Goal: Task Accomplishment & Management: Manage account settings

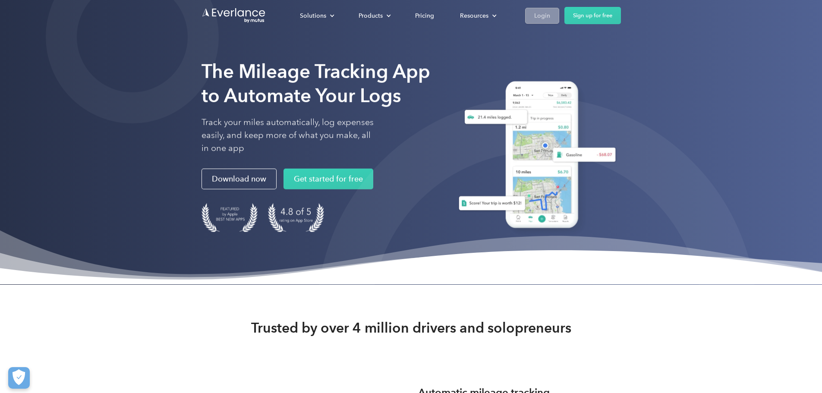
click at [550, 16] on div "Login" at bounding box center [542, 15] width 16 height 11
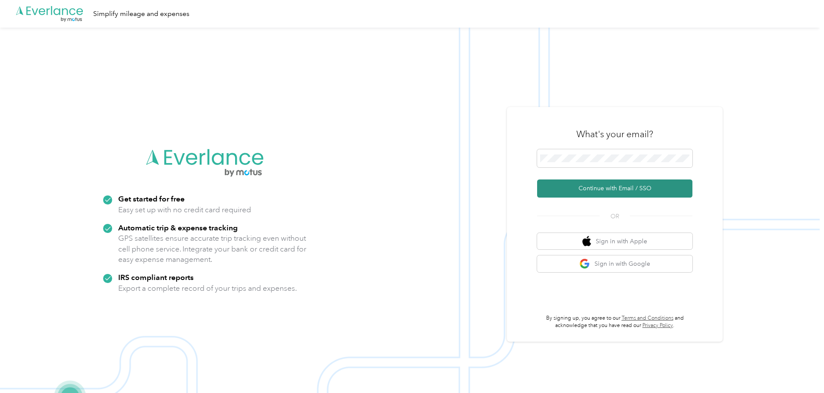
click at [595, 189] on button "Continue with Email / SSO" at bounding box center [614, 189] width 155 height 18
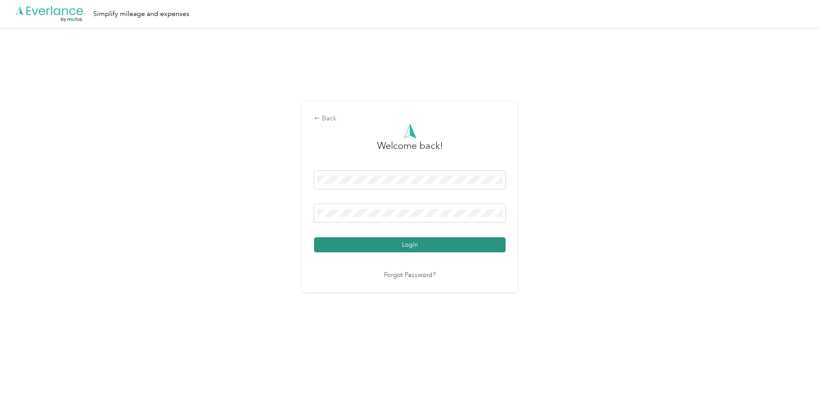
click at [339, 243] on button "Login" at bounding box center [410, 244] width 192 height 15
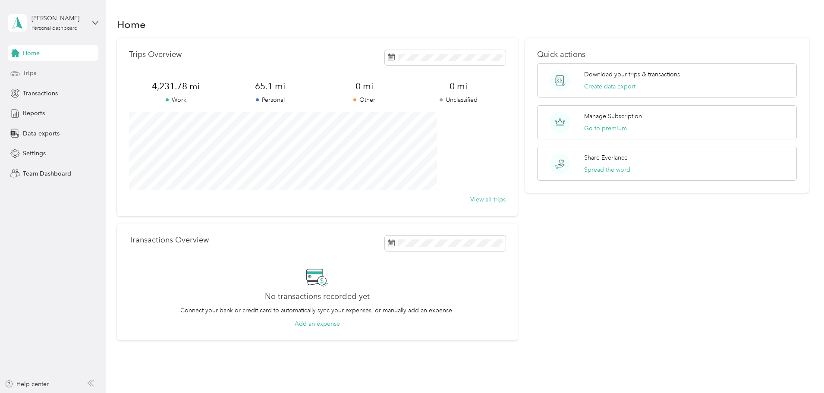
click at [39, 74] on div "Trips" at bounding box center [53, 74] width 91 height 16
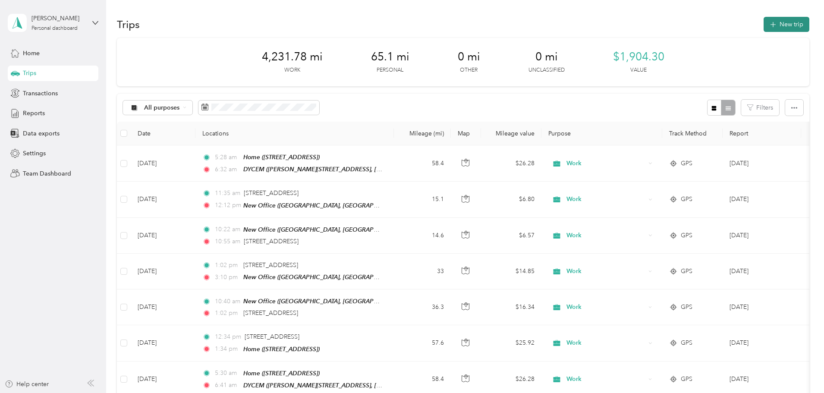
click at [764, 26] on button "New trip" at bounding box center [787, 24] width 46 height 15
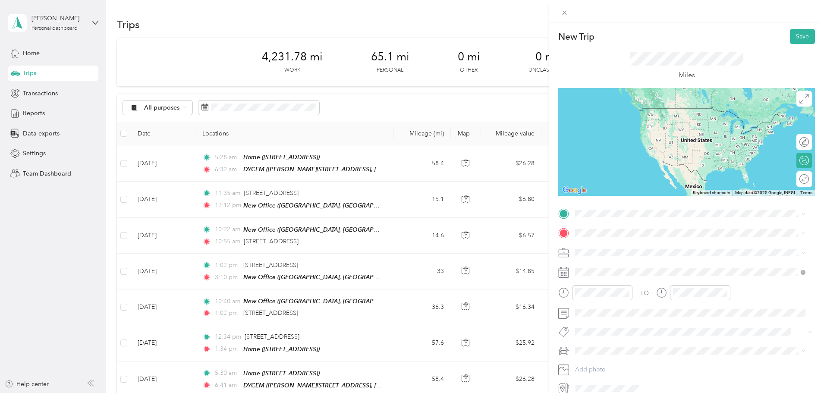
click at [619, 252] on div "[STREET_ADDRESS]" at bounding box center [619, 252] width 55 height 18
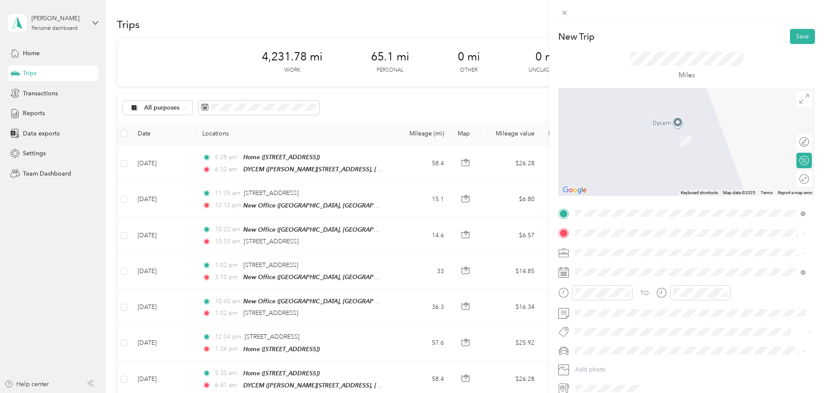
click at [611, 268] on div "Home [STREET_ADDRESS]" at bounding box center [619, 268] width 55 height 18
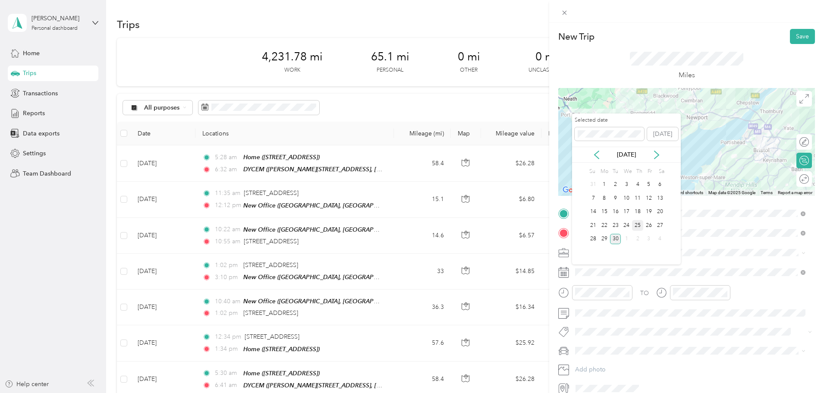
click at [640, 221] on div "25" at bounding box center [637, 225] width 11 height 11
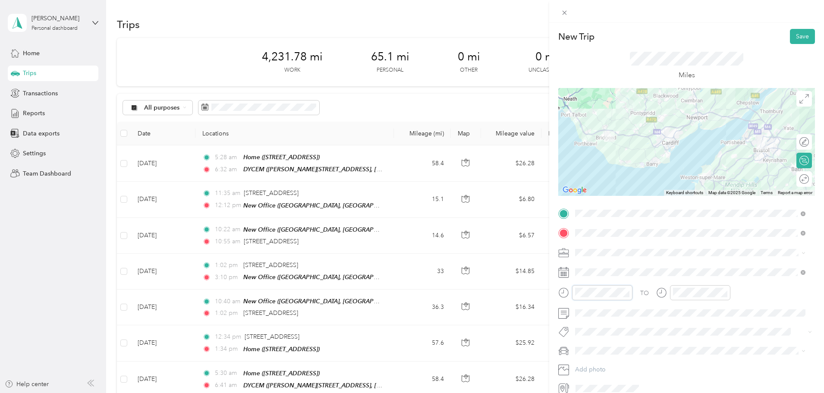
click at [566, 292] on div at bounding box center [595, 292] width 74 height 15
click at [583, 203] on div "02" at bounding box center [584, 202] width 21 height 12
click at [636, 190] on div "PM" at bounding box center [633, 189] width 21 height 12
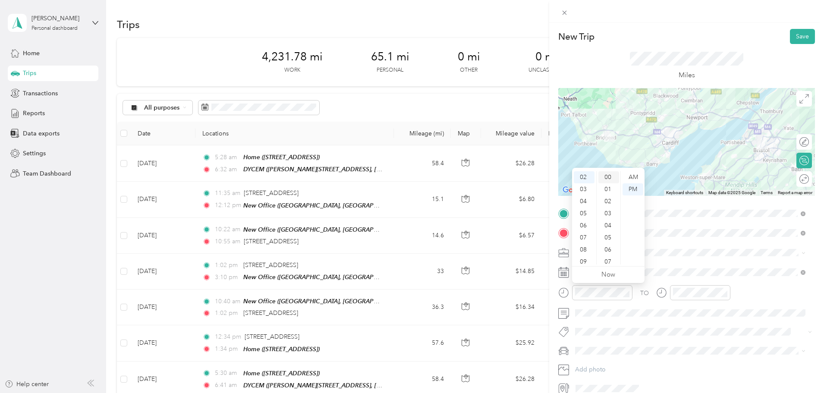
click at [606, 177] on div "00" at bounding box center [609, 177] width 21 height 12
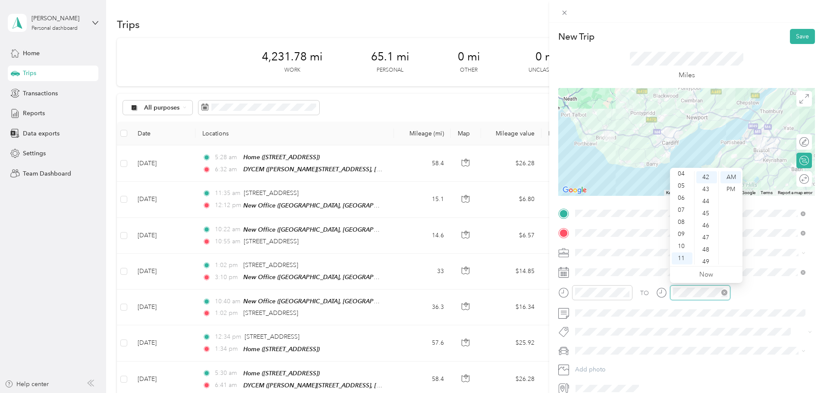
click at [672, 290] on div at bounding box center [700, 292] width 60 height 15
click at [681, 206] on div "03" at bounding box center [682, 205] width 21 height 12
click at [735, 187] on div "PM" at bounding box center [731, 189] width 21 height 12
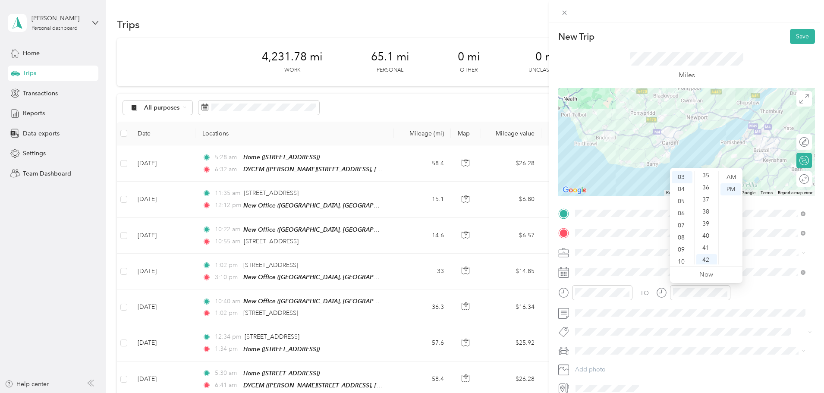
scroll to position [378, 0]
click at [707, 176] on div "31" at bounding box center [707, 174] width 21 height 12
click at [718, 325] on div "TO Add photo" at bounding box center [686, 301] width 257 height 189
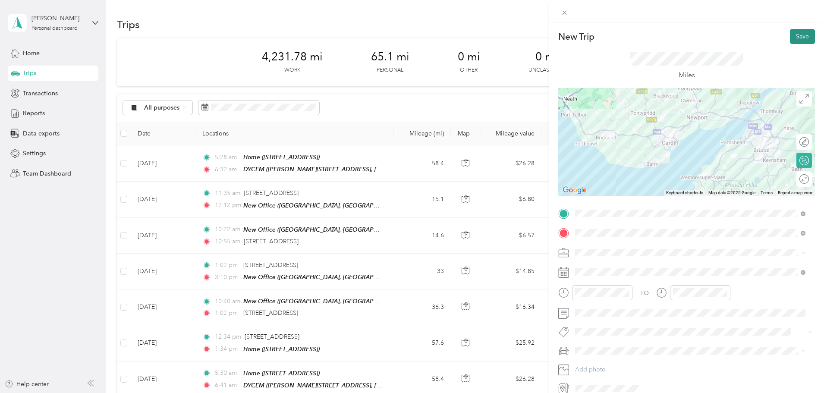
click at [796, 34] on button "Save" at bounding box center [802, 36] width 25 height 15
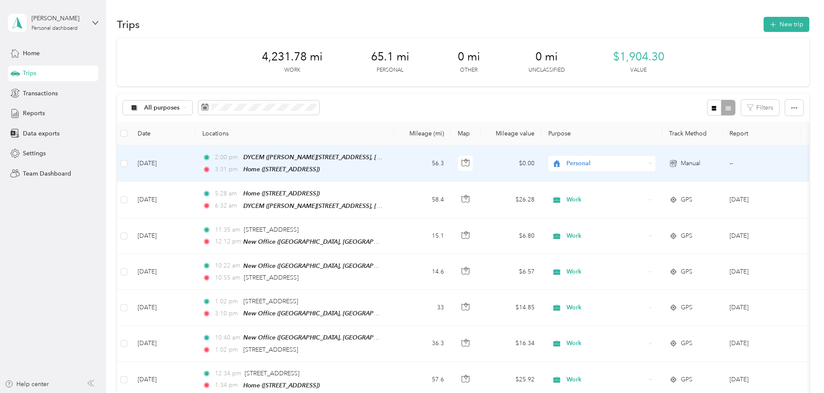
click at [646, 163] on span "Personal" at bounding box center [606, 163] width 79 height 9
click at [648, 178] on span "Work" at bounding box center [668, 178] width 80 height 9
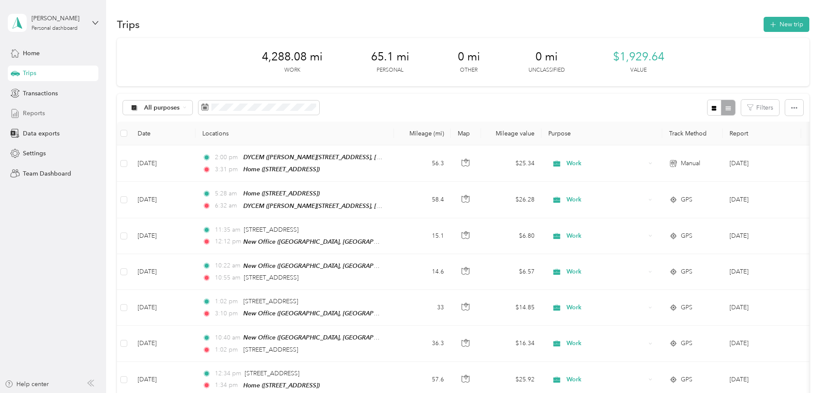
click at [25, 114] on span "Reports" at bounding box center [34, 113] width 22 height 9
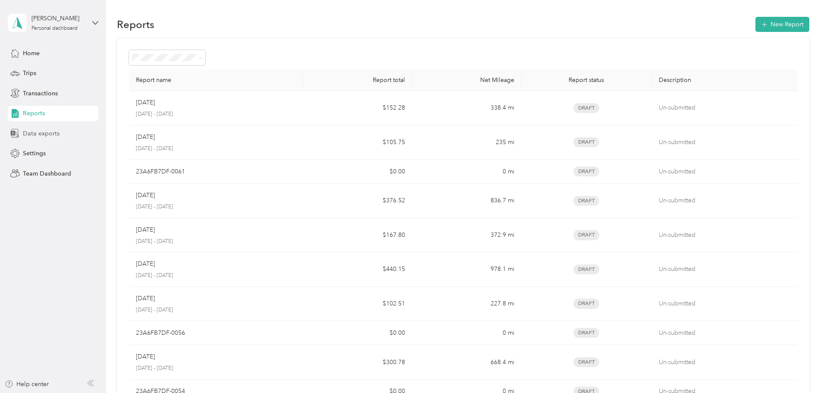
click at [54, 131] on span "Data exports" at bounding box center [41, 133] width 37 height 9
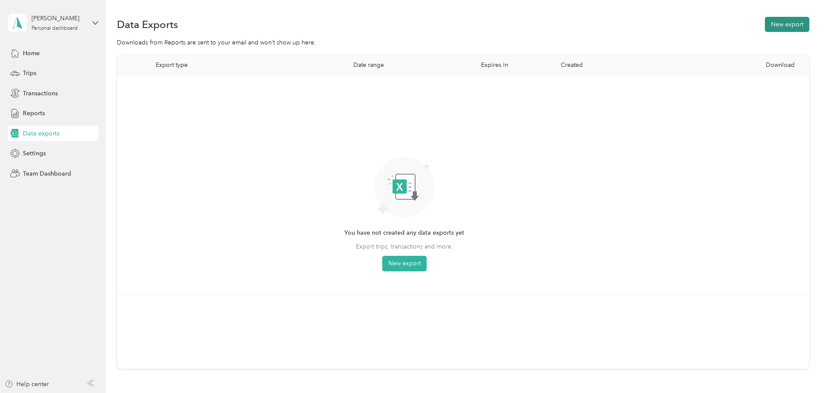
click at [765, 27] on button "New export" at bounding box center [787, 24] width 44 height 15
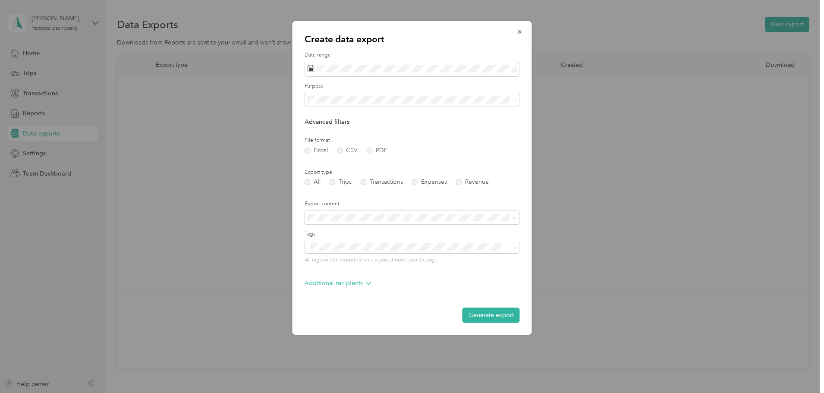
click at [320, 129] on span "Work" at bounding box center [318, 128] width 15 height 7
click at [371, 150] on label "PDF" at bounding box center [377, 151] width 21 height 6
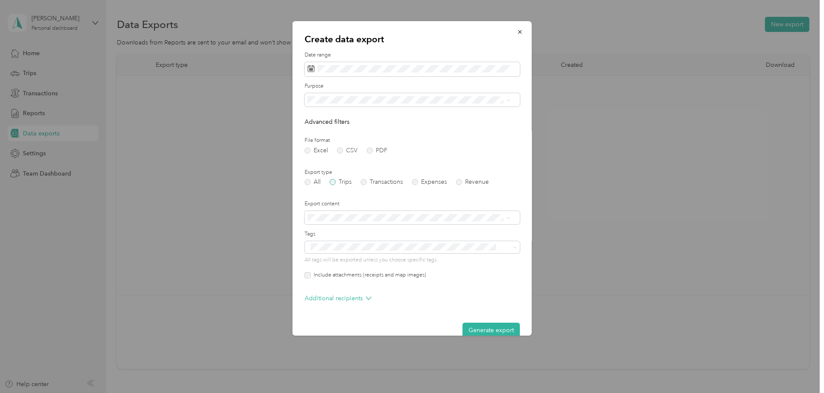
click at [333, 181] on label "Trips" at bounding box center [341, 182] width 22 height 6
click at [467, 327] on button "Generate export" at bounding box center [491, 330] width 57 height 15
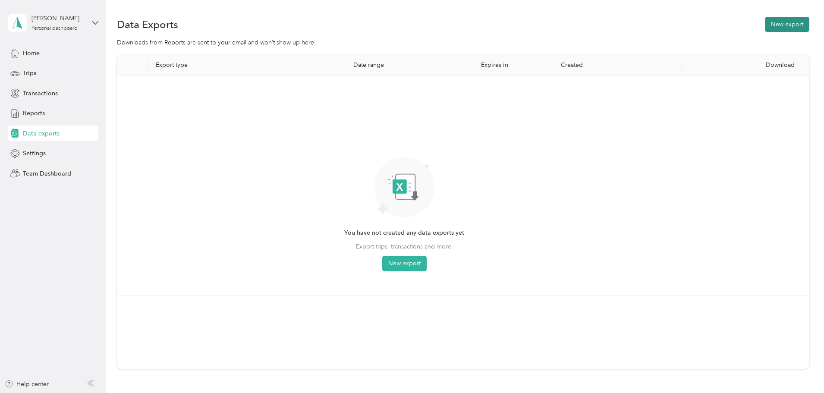
click at [765, 25] on button "New export" at bounding box center [787, 24] width 44 height 15
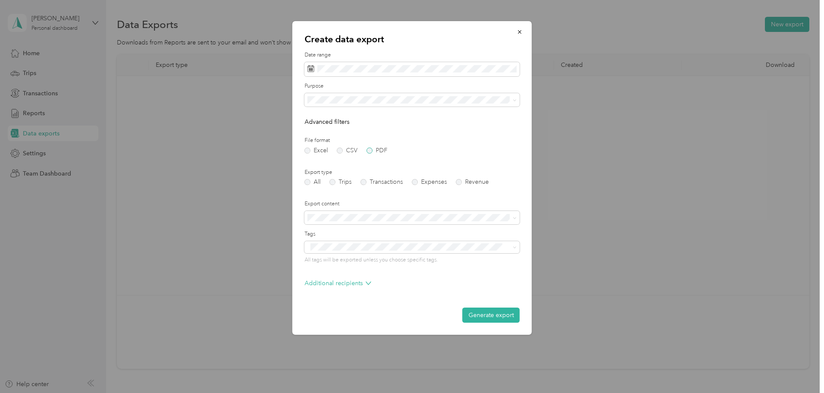
click at [370, 150] on label "PDF" at bounding box center [377, 151] width 21 height 6
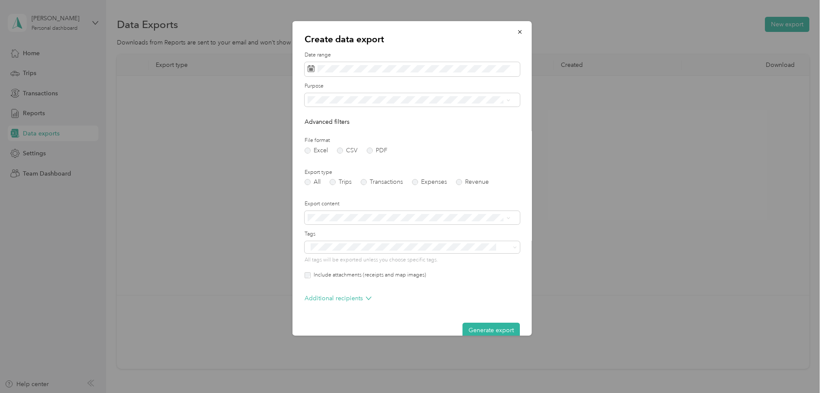
click at [322, 130] on li "Work" at bounding box center [409, 128] width 209 height 15
click at [336, 180] on label "Trips" at bounding box center [341, 182] width 22 height 6
click at [483, 325] on button "Generate export" at bounding box center [491, 330] width 57 height 15
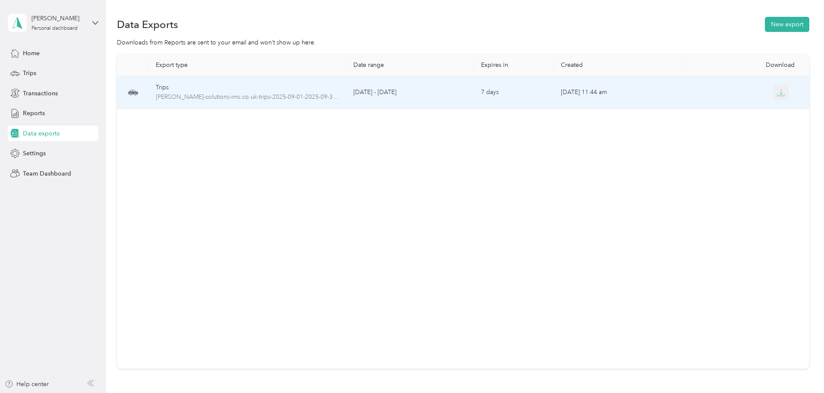
click at [777, 92] on icon "button" at bounding box center [781, 93] width 8 height 8
